Goal: Navigation & Orientation: Find specific page/section

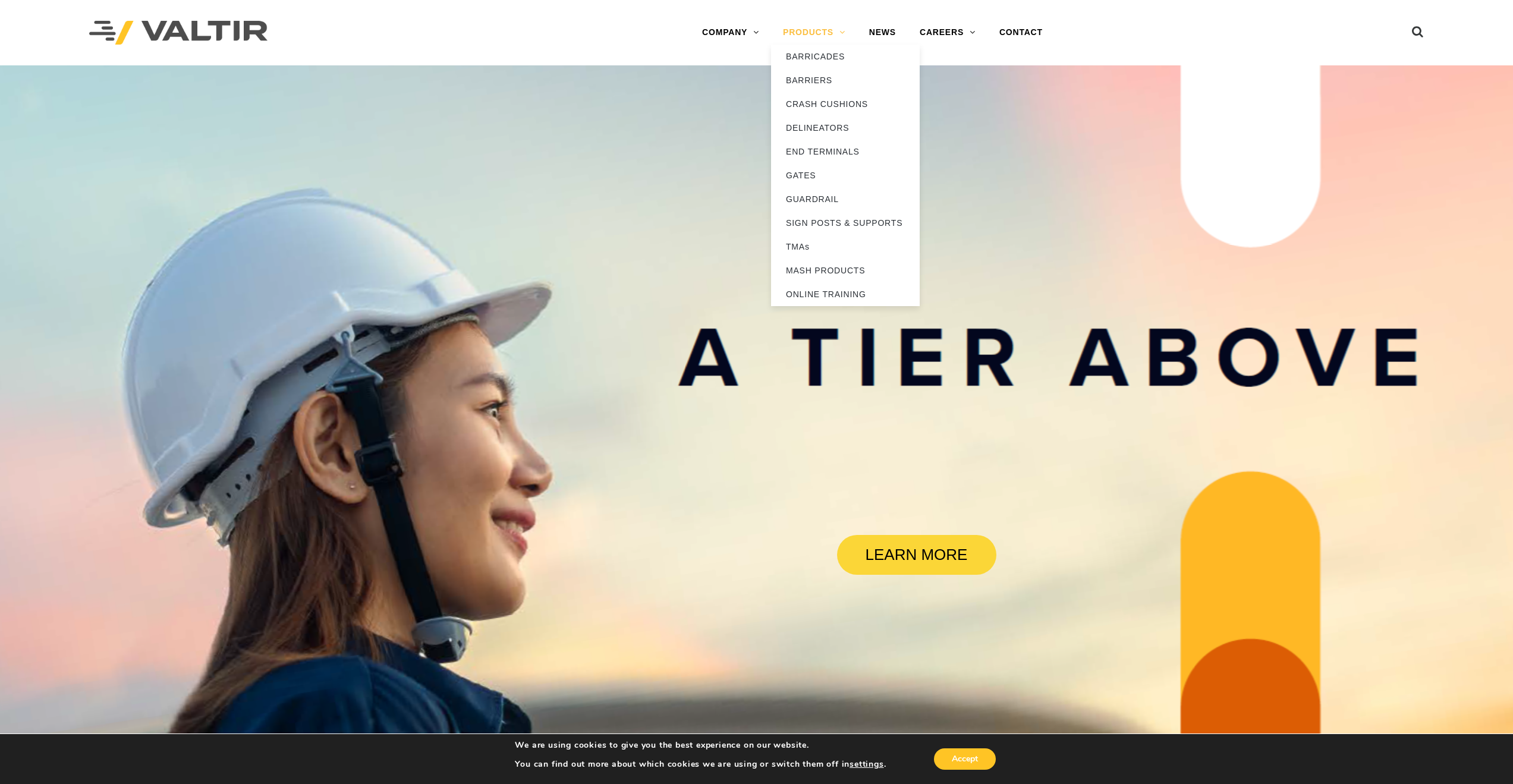
click at [801, 27] on link "PRODUCTS" at bounding box center [814, 32] width 86 height 24
